Goal: Obtain resource: Obtain resource

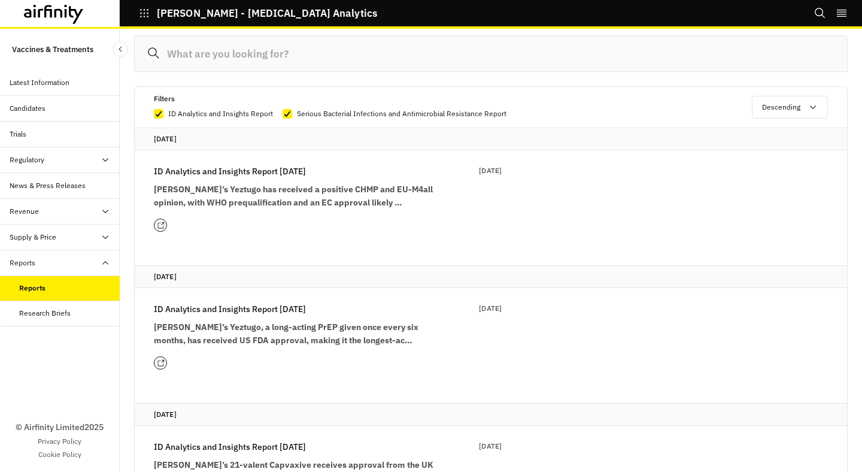
scroll to position [139, 0]
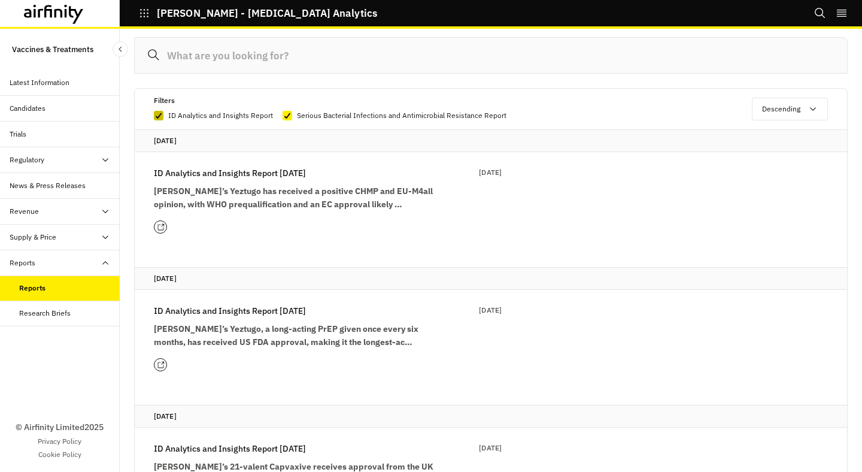
click at [156, 115] on icon at bounding box center [158, 116] width 7 height 6
click at [154, 116] on input "ID Analytics and Insights Report" at bounding box center [153, 116] width 1 height 1
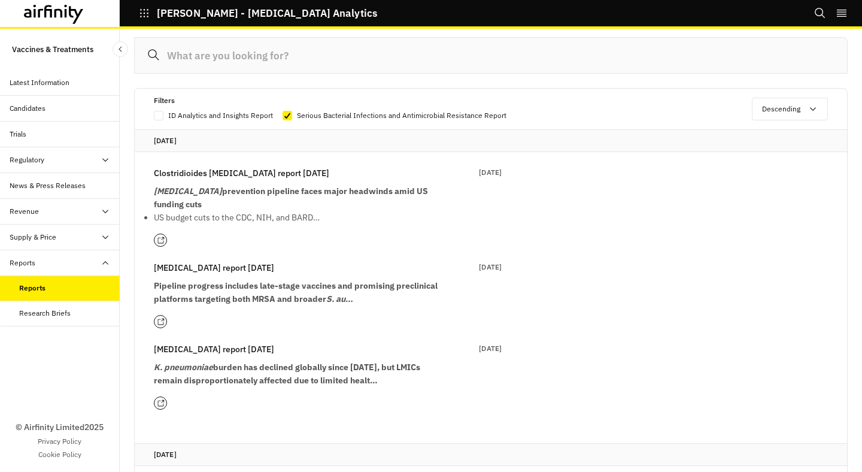
click at [156, 115] on span at bounding box center [159, 116] width 10 height 10
click at [154, 116] on input "ID Analytics and Insights Report" at bounding box center [153, 116] width 1 height 1
checkbox input "true"
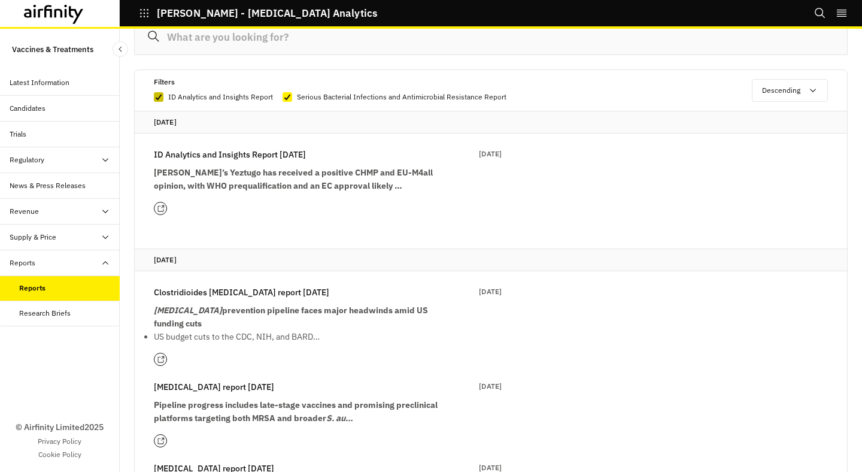
scroll to position [161, 0]
